Goal: Task Accomplishment & Management: Use online tool/utility

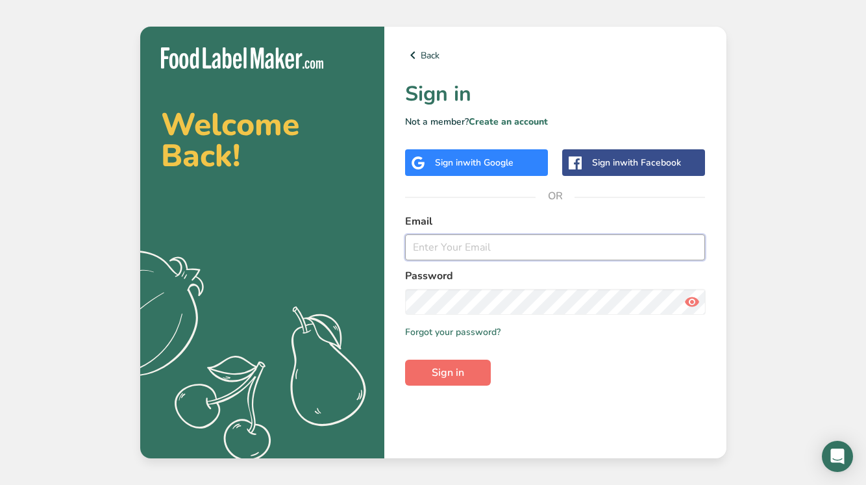
type input "[EMAIL_ADDRESS][DOMAIN_NAME]"
click at [457, 370] on span "Sign in" at bounding box center [448, 373] width 32 height 16
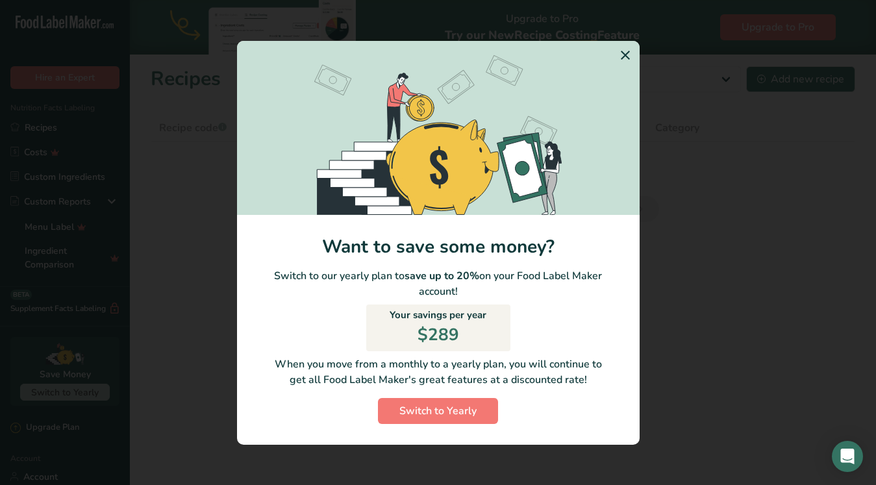
click at [686, 285] on div ".a-20{fill:#fff;} Hire an Expert Nutrition Facts Labeling Recipes Costs Custom …" at bounding box center [438, 242] width 876 height 485
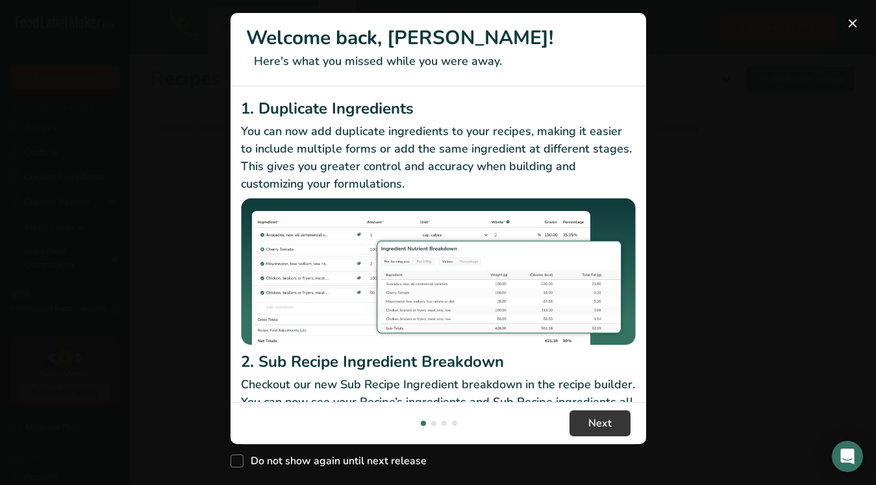
drag, startPoint x: 701, startPoint y: 99, endPoint x: 736, endPoint y: 58, distance: 54.4
click at [703, 99] on div "New Features" at bounding box center [438, 242] width 876 height 485
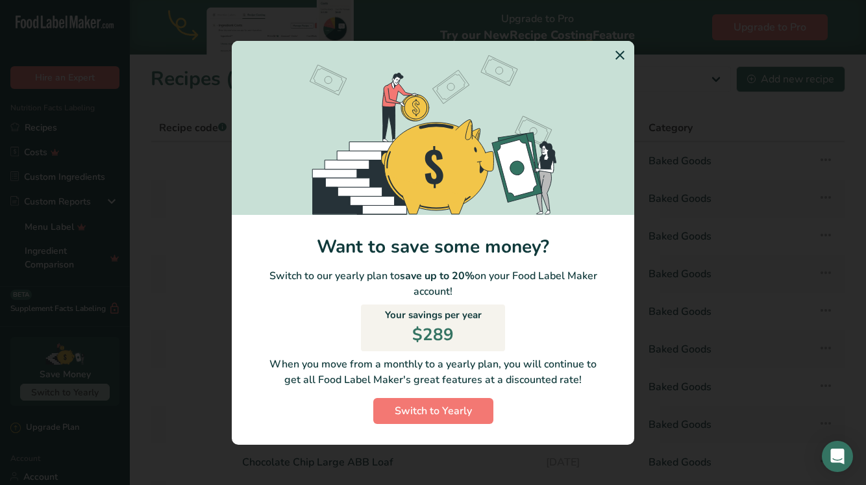
click at [814, 21] on div "Switch to Yearly Modal" at bounding box center [433, 242] width 866 height 485
click at [615, 56] on icon "Switch to Yearly Modal" at bounding box center [620, 55] width 16 height 23
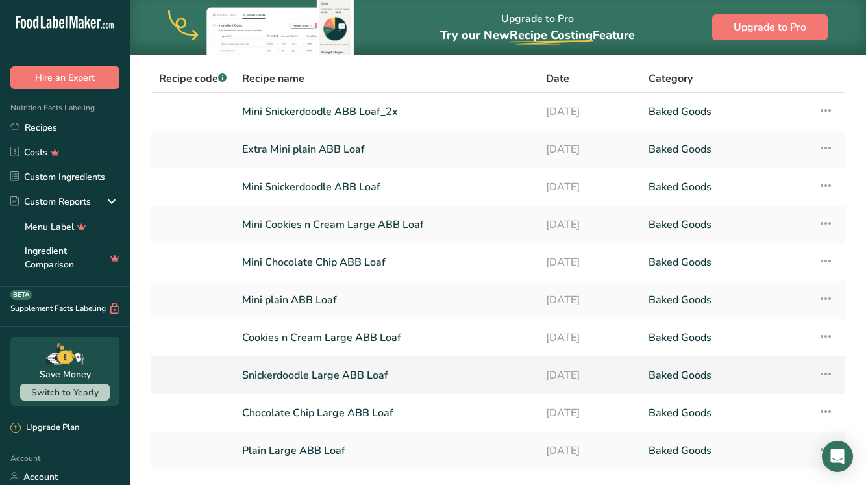
scroll to position [138, 0]
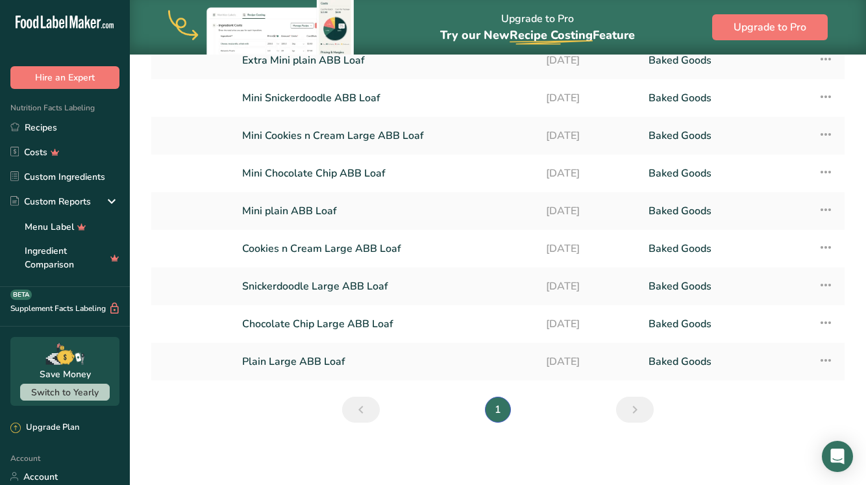
click at [636, 411] on icon "Next page" at bounding box center [635, 409] width 16 height 23
click at [332, 172] on link "Mini Chocolate Chip ABB Loaf" at bounding box center [386, 173] width 288 height 27
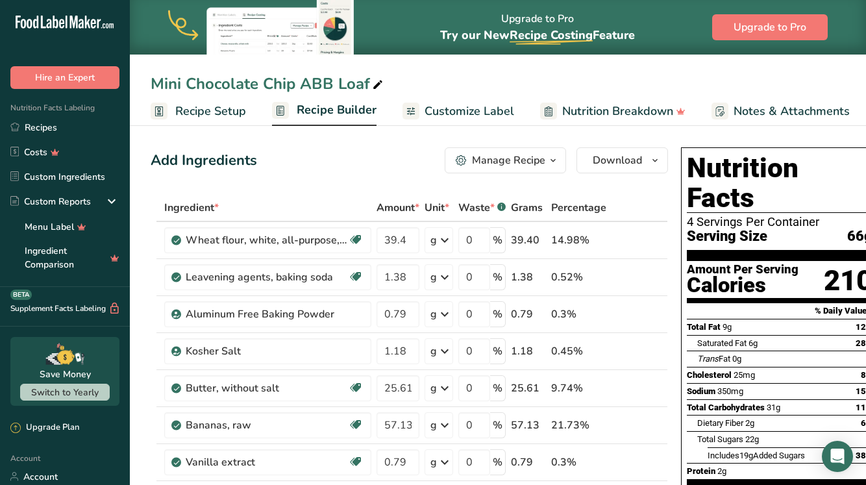
click at [293, 110] on link "Recipe Builder" at bounding box center [324, 110] width 105 height 31
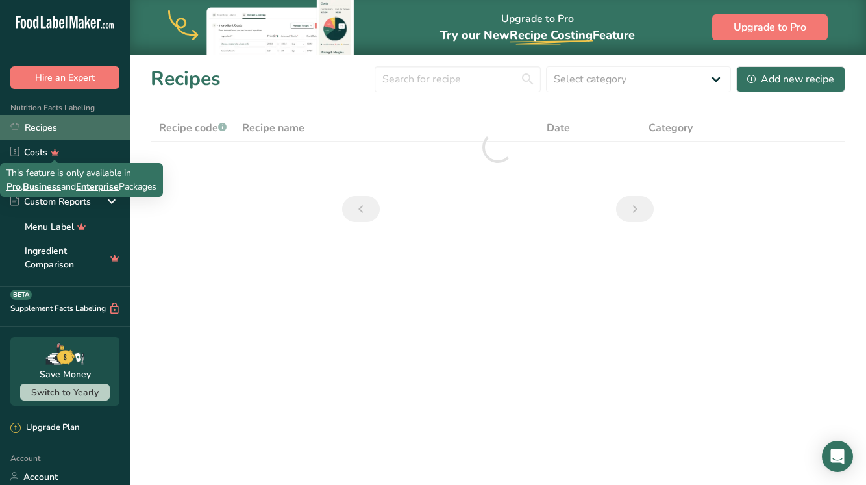
click at [48, 127] on link "Recipes" at bounding box center [65, 127] width 130 height 25
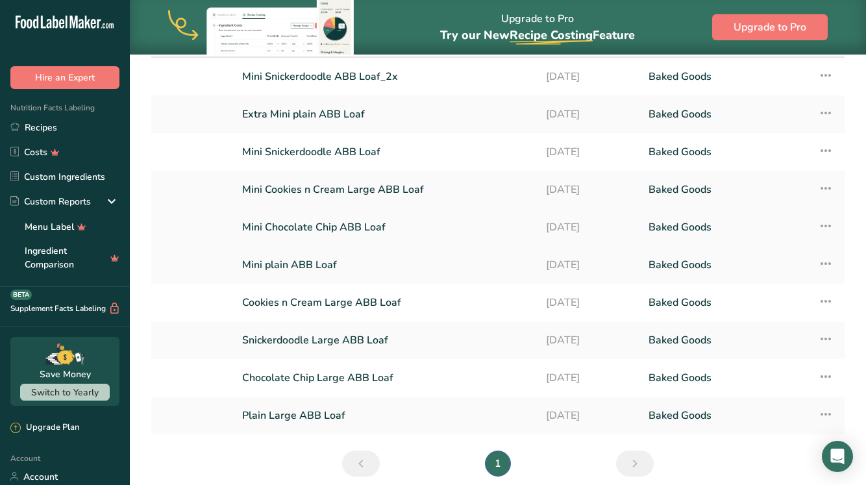
scroll to position [88, 0]
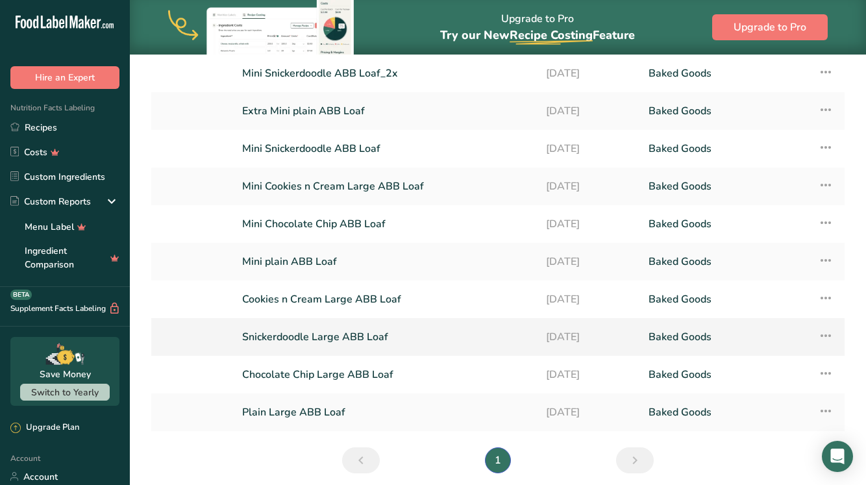
click at [312, 336] on link "Snickerdoodle Large ABB Loaf" at bounding box center [386, 336] width 288 height 27
